Goal: Transaction & Acquisition: Purchase product/service

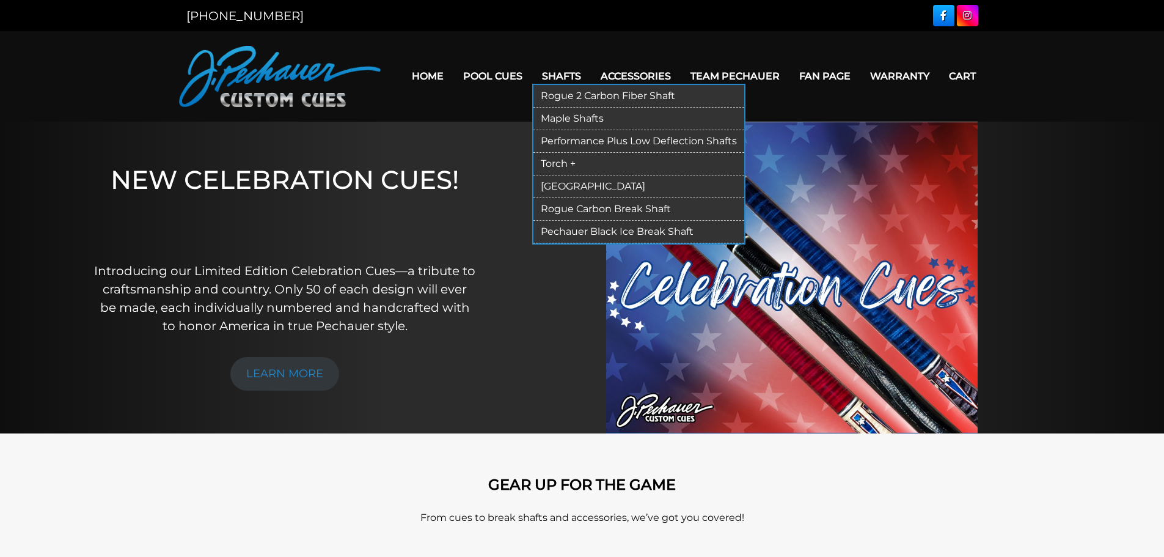
click at [584, 92] on link "Rogue 2 Carbon Fiber Shaft" at bounding box center [639, 96] width 211 height 23
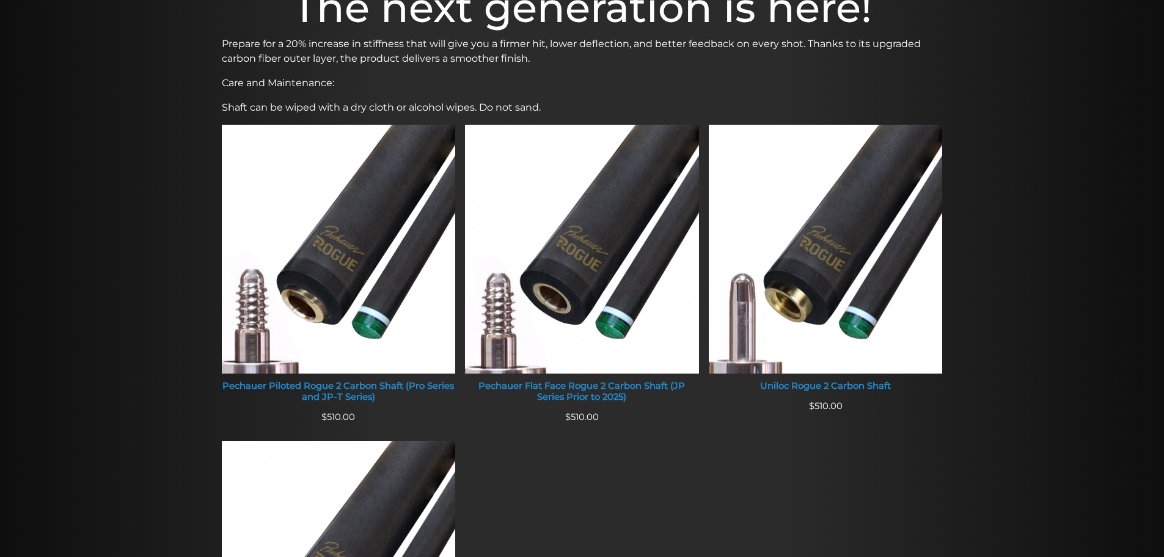
scroll to position [406, 0]
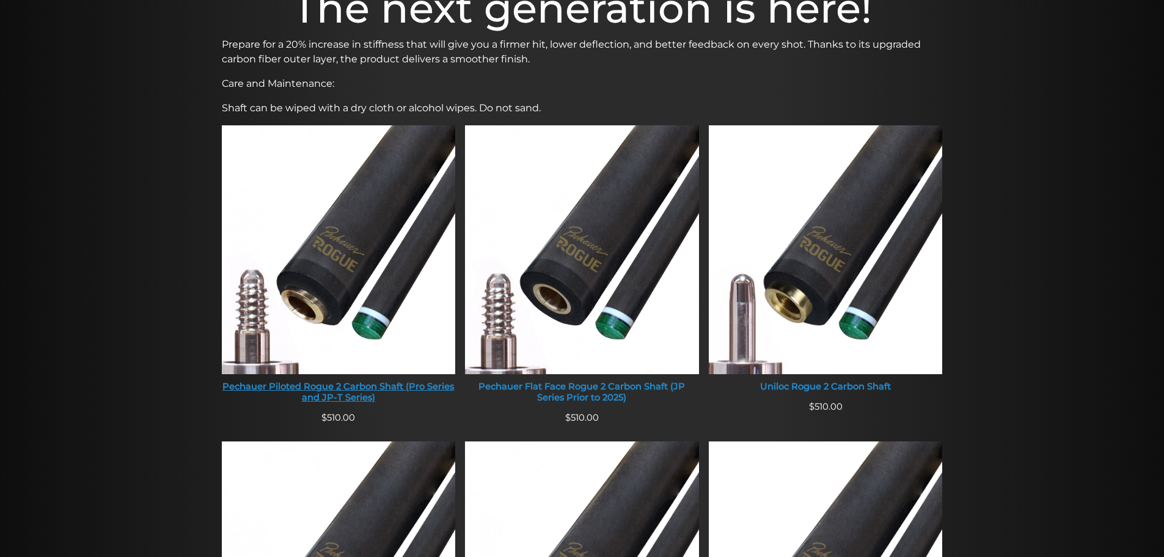
click at [347, 249] on img at bounding box center [339, 249] width 234 height 249
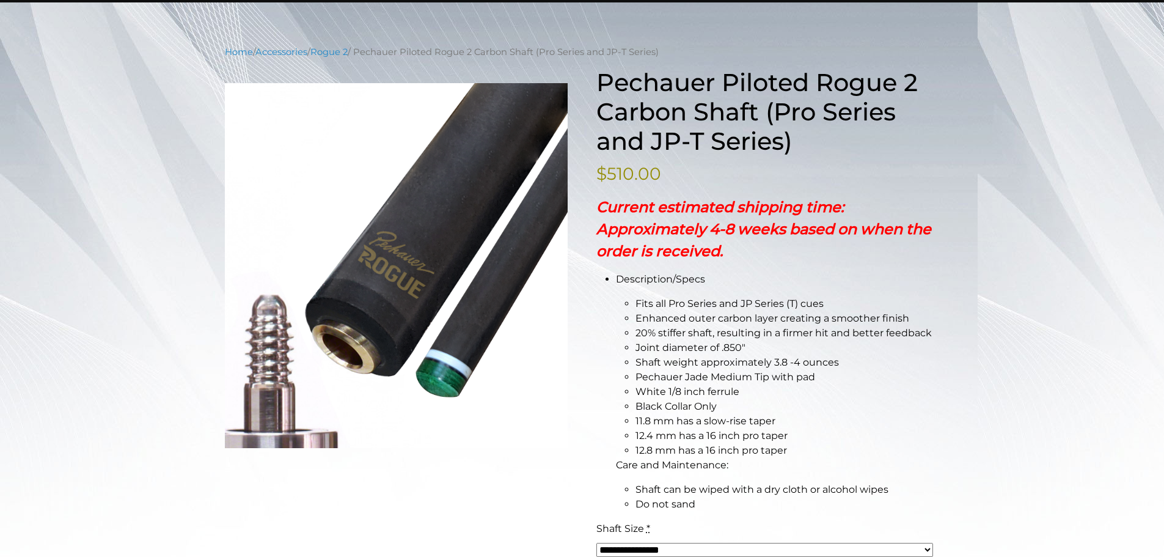
scroll to position [122, 0]
